Goal: Information Seeking & Learning: Learn about a topic

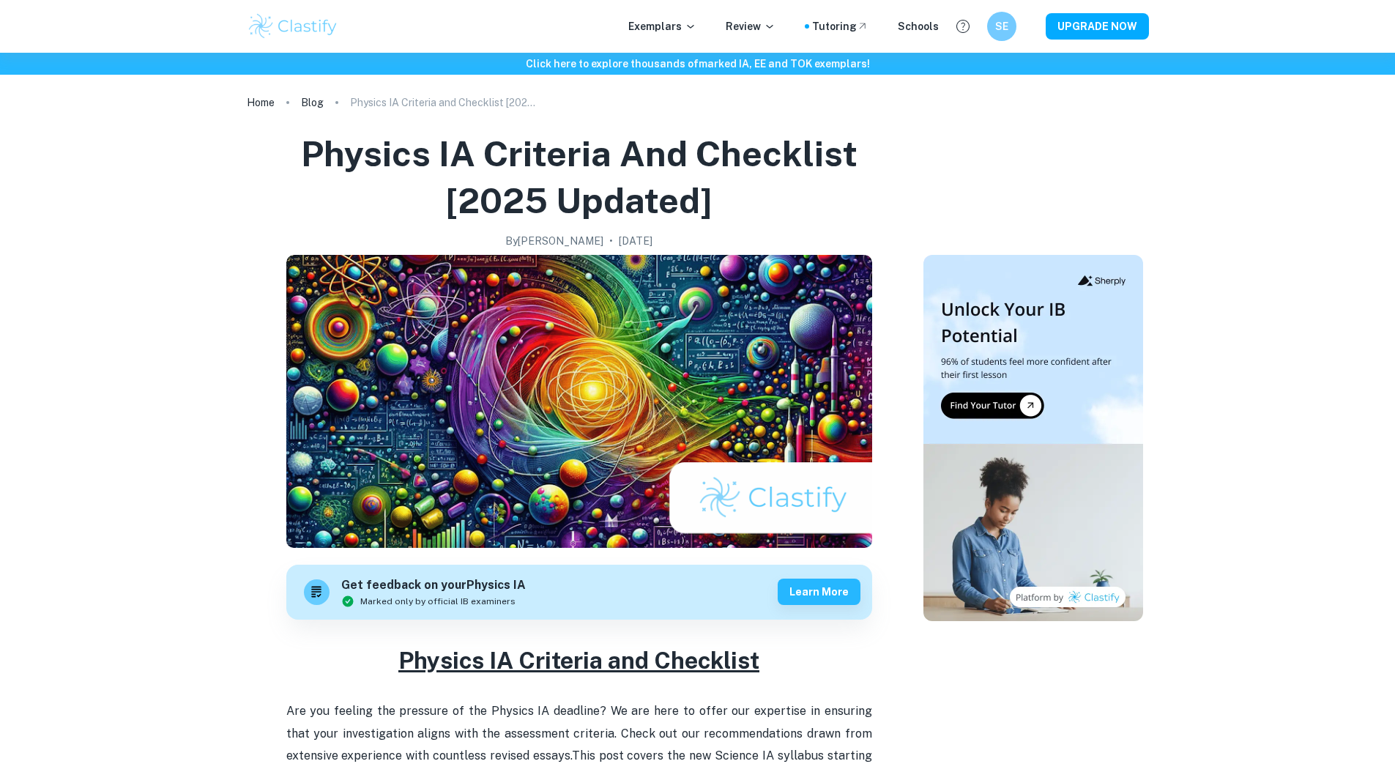
scroll to position [2523, 0]
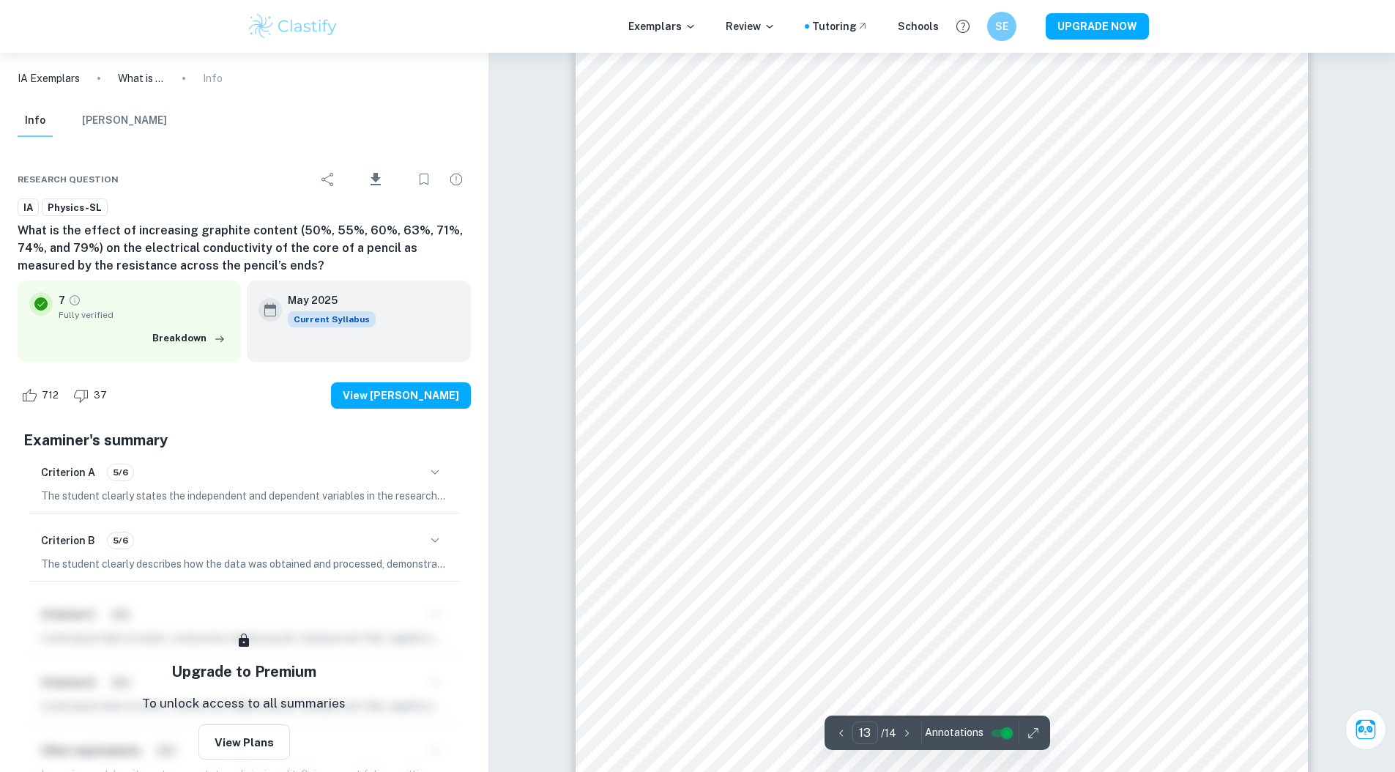
scroll to position [13231, 0]
